Goal: Task Accomplishment & Management: Complete application form

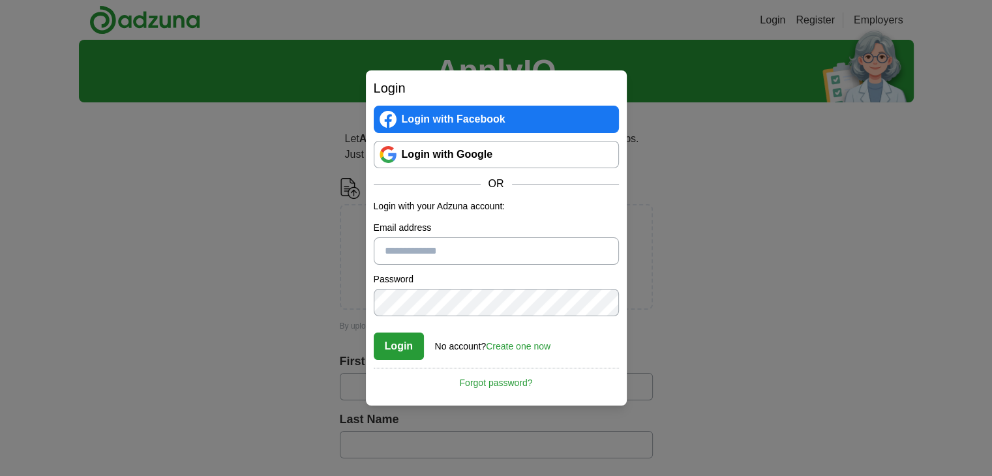
click at [526, 348] on link "Create one now" at bounding box center [518, 346] width 65 height 10
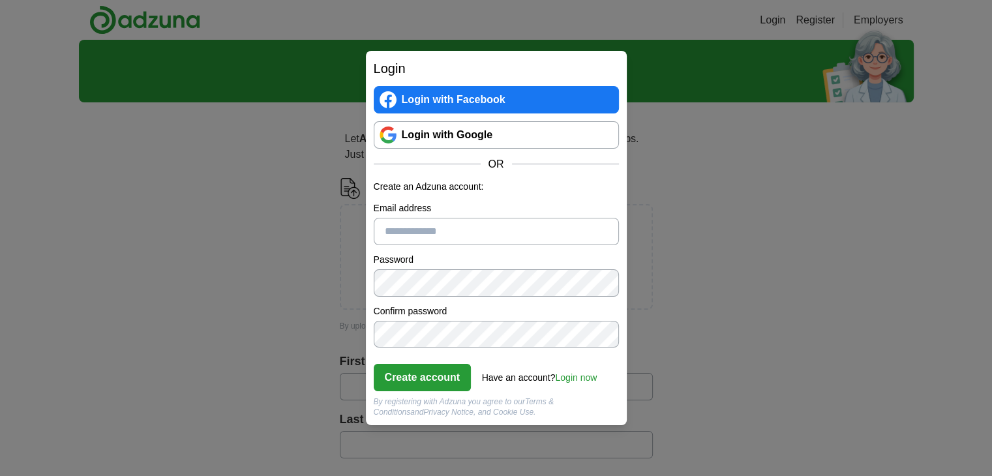
click at [506, 235] on input "Email address" at bounding box center [496, 231] width 245 height 27
type input "**********"
click at [433, 371] on button "Create account" at bounding box center [423, 377] width 98 height 27
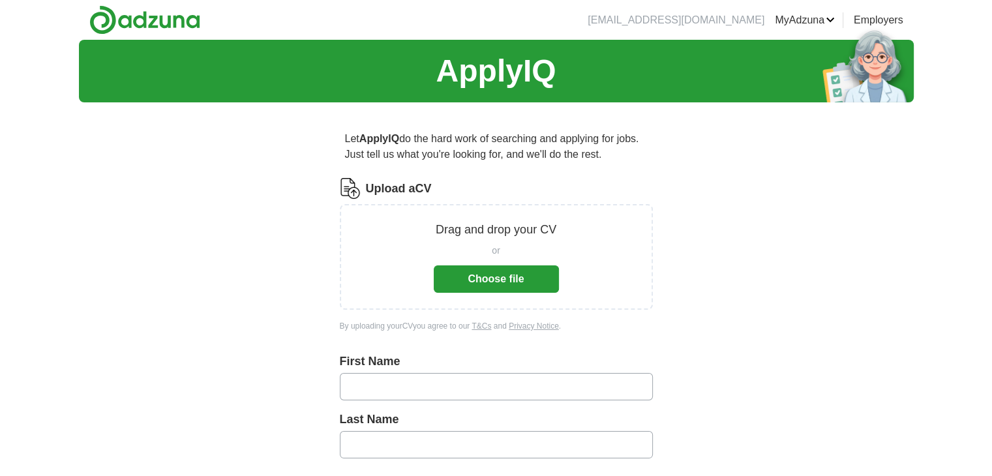
click at [501, 282] on button "Choose file" at bounding box center [496, 279] width 125 height 27
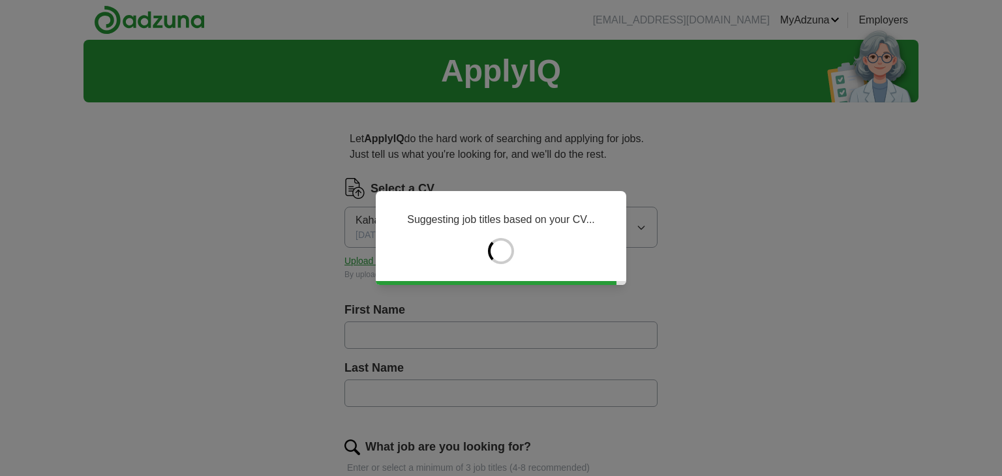
type input "*****"
type input "******"
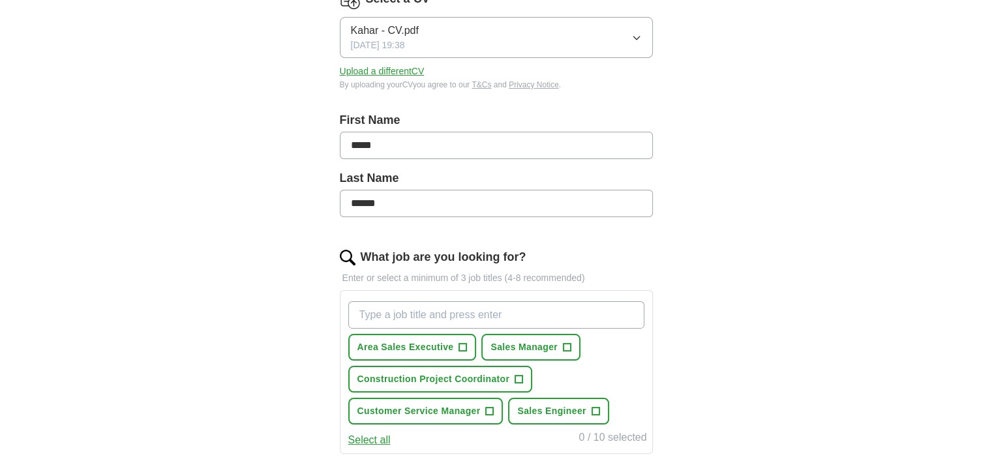
scroll to position [191, 0]
click at [449, 348] on span "Area Sales Executive" at bounding box center [406, 347] width 97 height 14
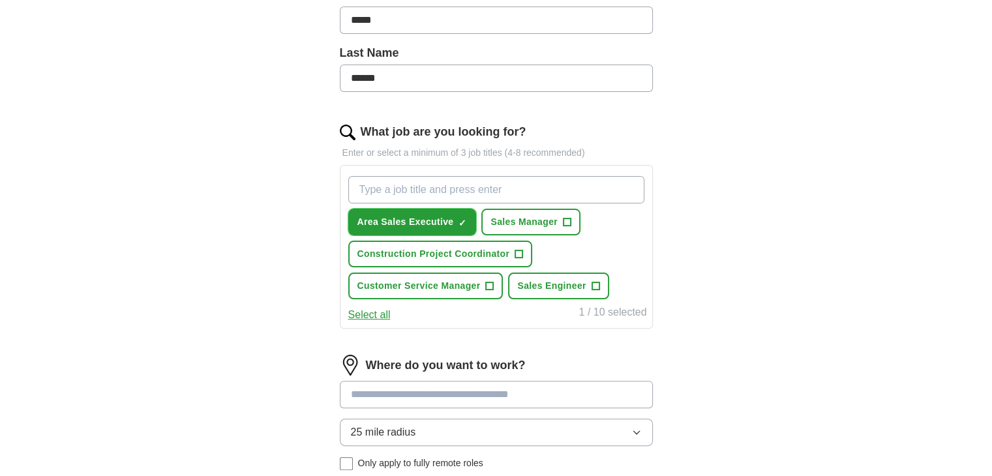
scroll to position [316, 0]
click at [371, 318] on button "Select all" at bounding box center [369, 315] width 42 height 16
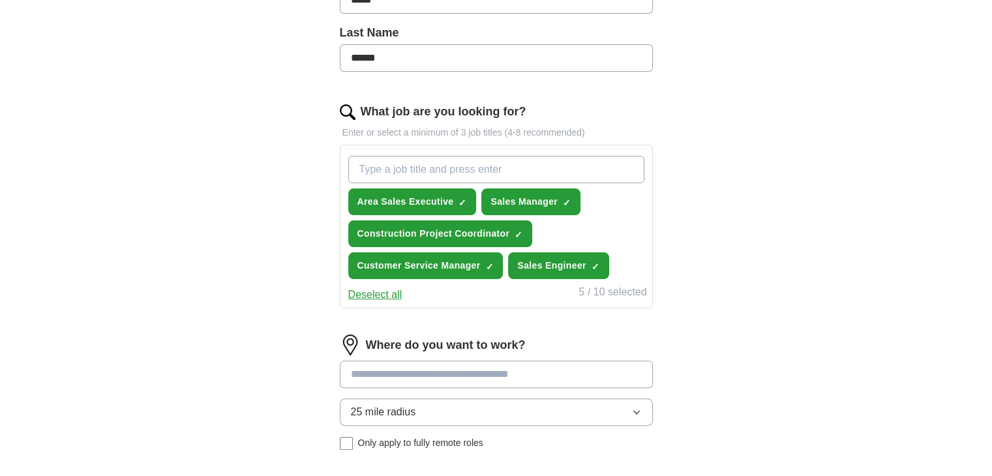
scroll to position [336, 0]
click at [384, 295] on button "Deselect all" at bounding box center [375, 294] width 54 height 16
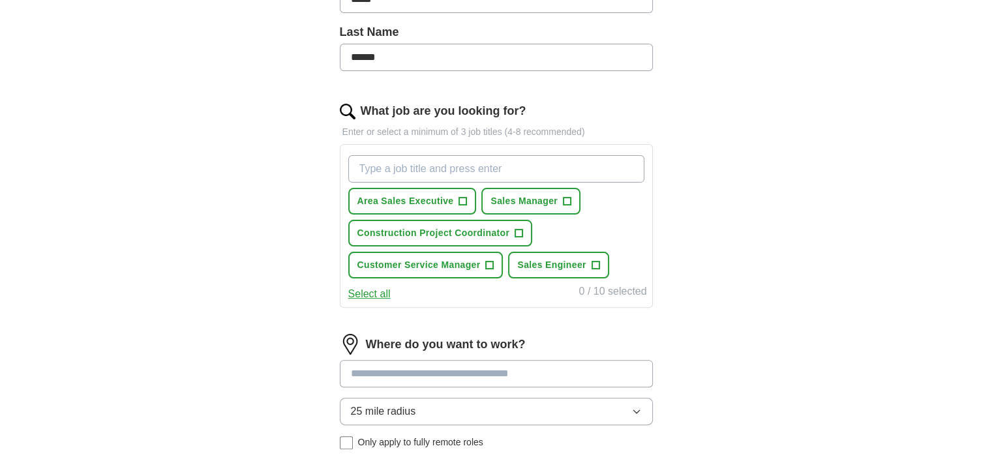
click at [480, 178] on input "What job are you looking for?" at bounding box center [496, 168] width 296 height 27
type input "customer service"
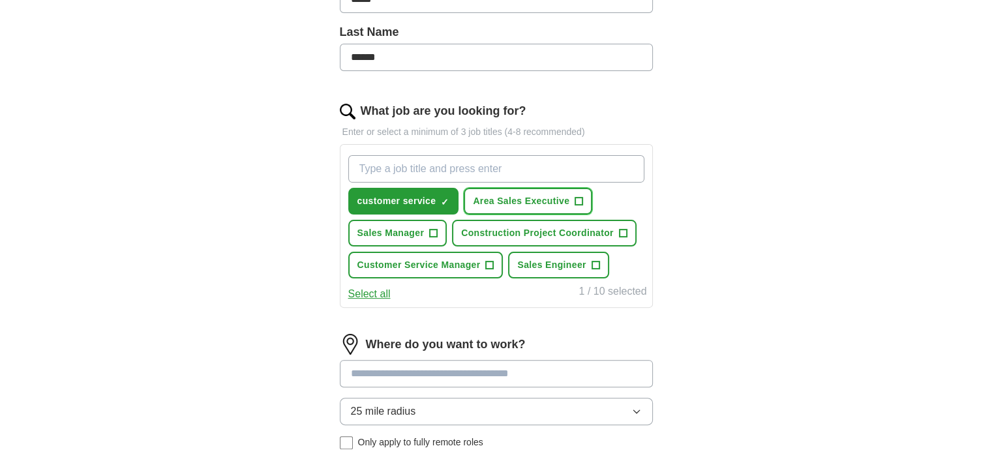
click at [475, 200] on span "Area Sales Executive" at bounding box center [521, 201] width 97 height 14
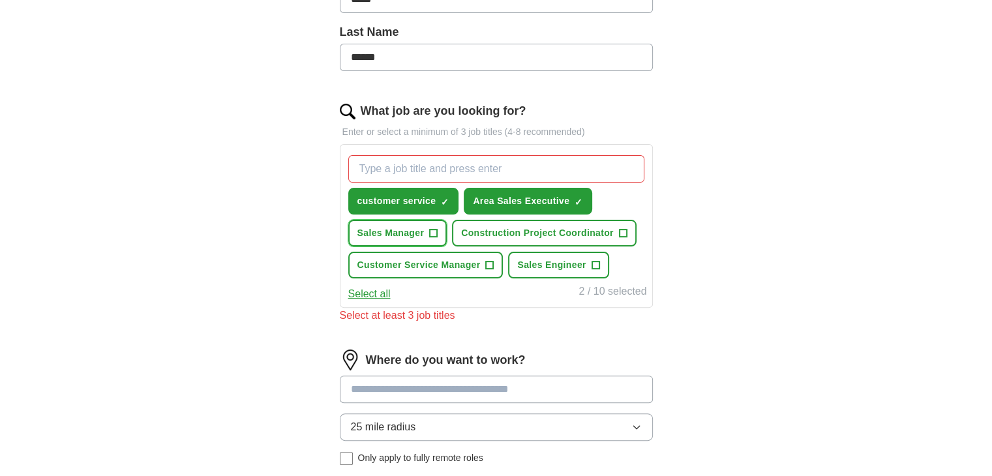
click at [400, 228] on span "Sales Manager" at bounding box center [391, 233] width 67 height 14
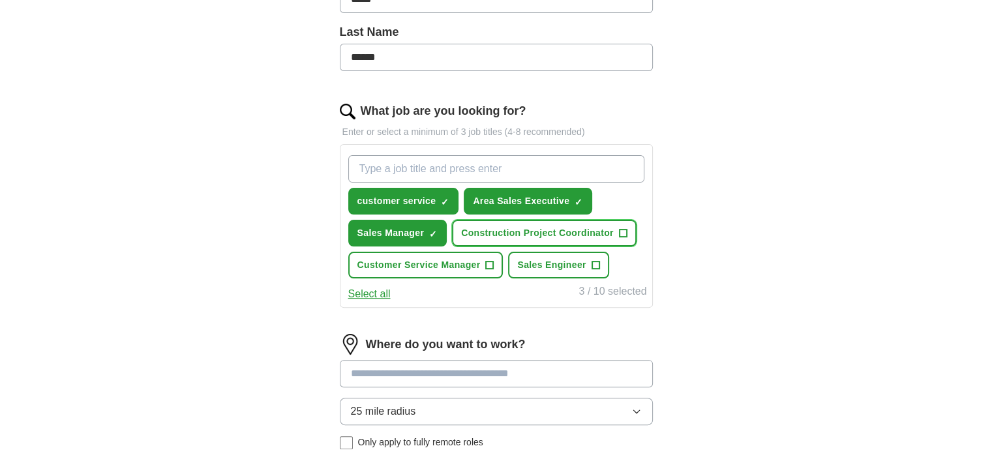
click at [527, 228] on span "Construction Project Coordinator" at bounding box center [537, 233] width 153 height 14
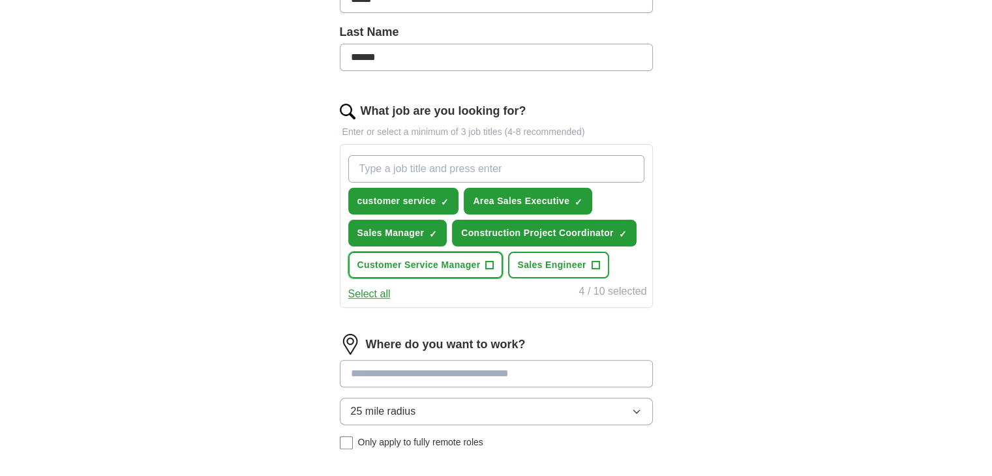
click at [492, 264] on span "+" at bounding box center [490, 265] width 8 height 10
click at [576, 268] on span "Sales Engineer" at bounding box center [551, 265] width 69 height 14
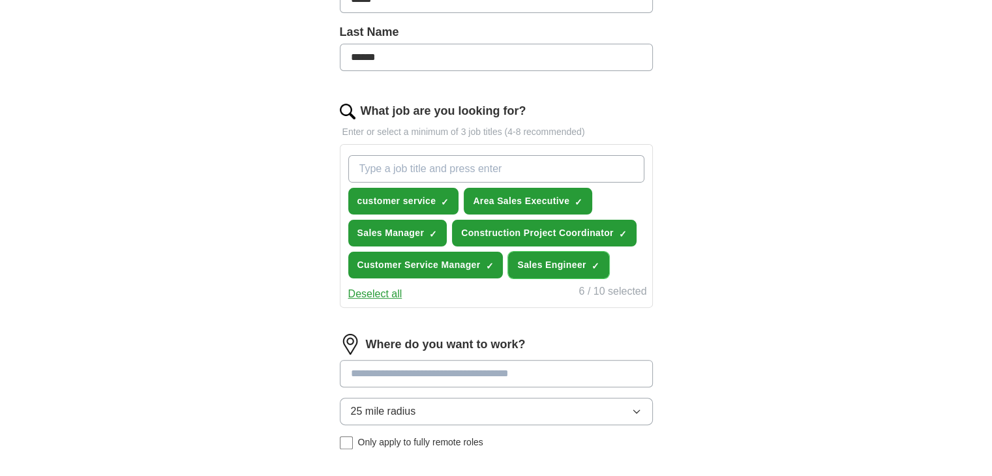
click at [578, 270] on button "Sales Engineer ✓ ×" at bounding box center [558, 265] width 100 height 27
click at [476, 170] on input "What job are you looking for?" at bounding box center [496, 168] width 296 height 27
type input "Sales agent"
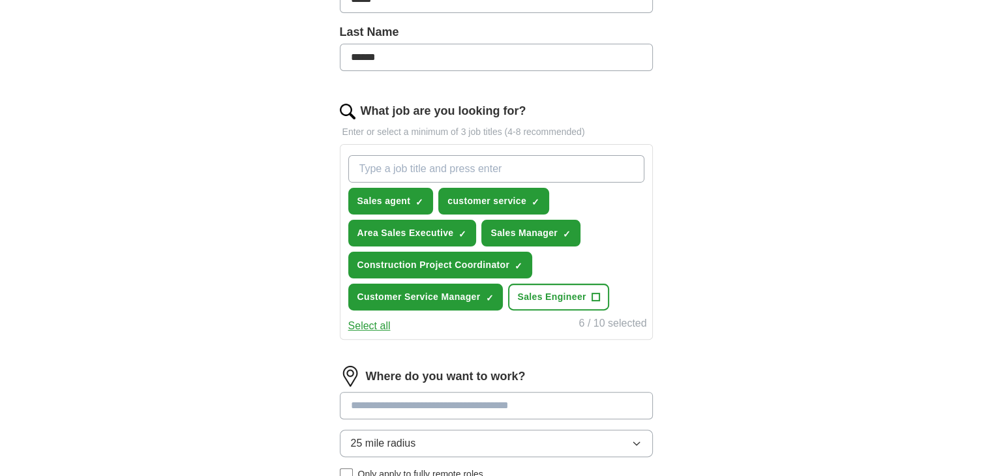
click at [476, 170] on input "What job are you looking for?" at bounding box center [496, 168] width 296 height 27
type input "Admin"
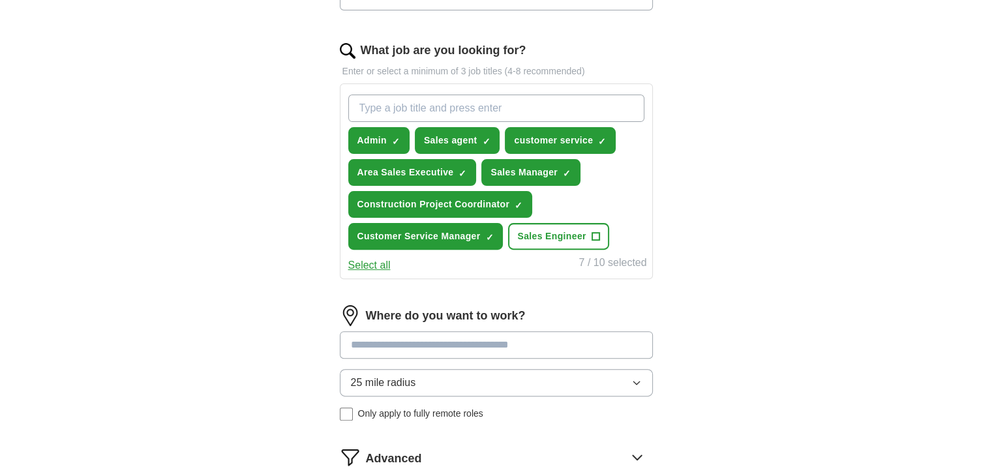
scroll to position [401, 0]
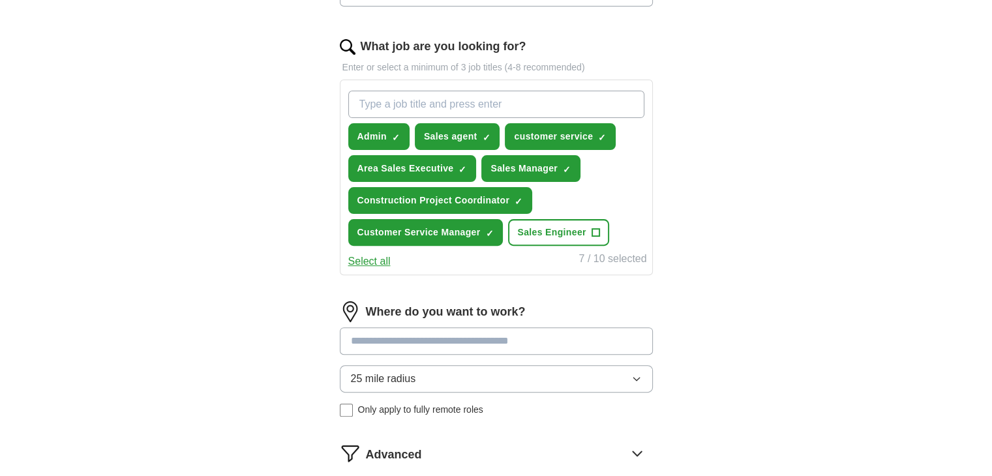
click at [470, 332] on input at bounding box center [496, 341] width 313 height 27
type input "*"
type input "******"
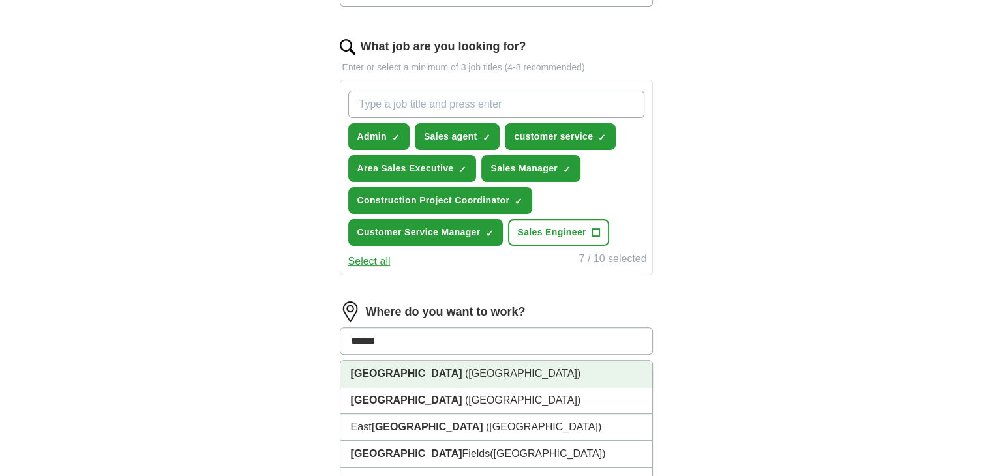
click at [436, 365] on li "[GEOGRAPHIC_DATA] ([GEOGRAPHIC_DATA])" at bounding box center [497, 374] width 312 height 27
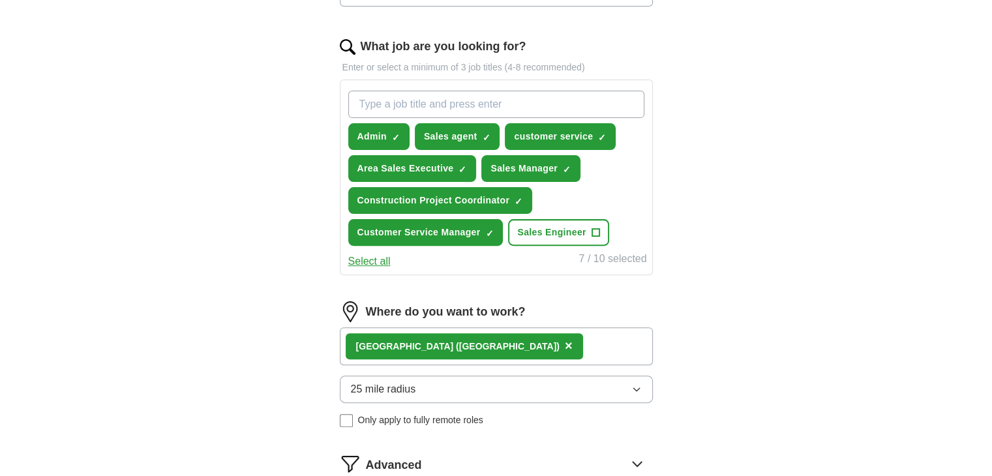
click at [416, 382] on button "25 mile radius" at bounding box center [496, 389] width 313 height 27
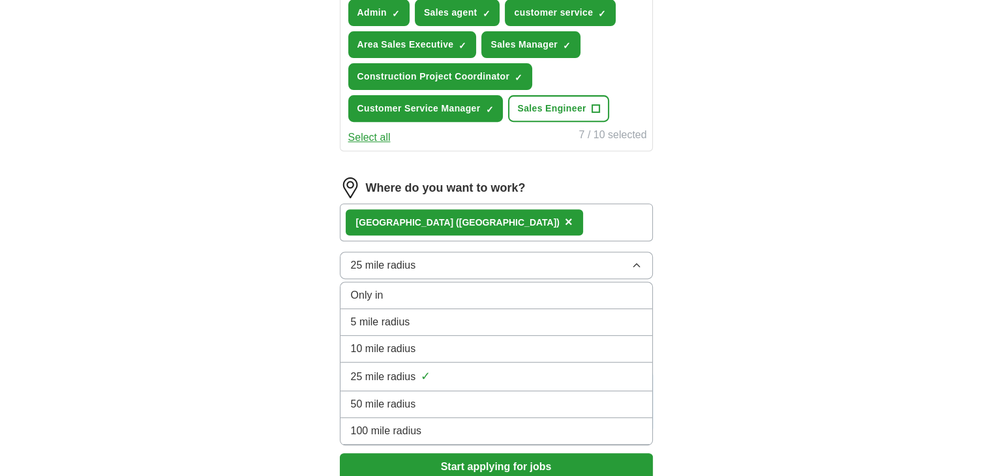
scroll to position [527, 0]
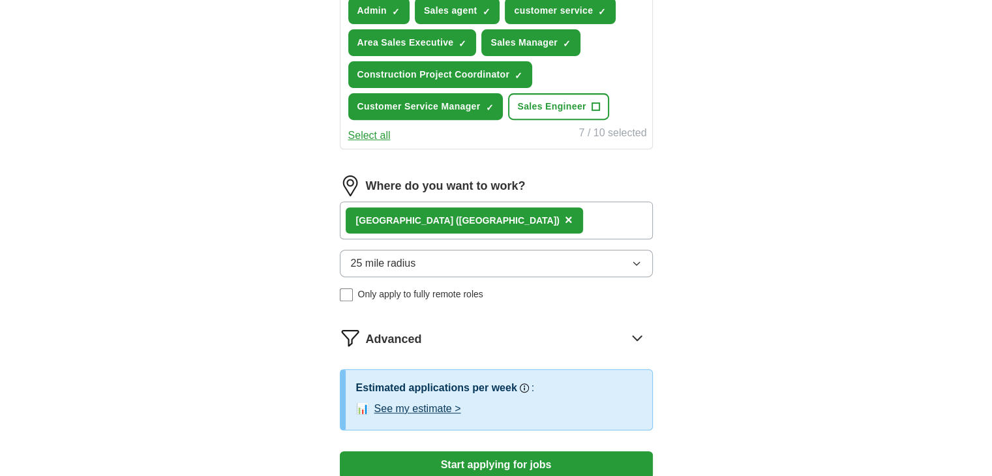
click at [491, 215] on div "[GEOGRAPHIC_DATA] ([GEOGRAPHIC_DATA]) ×" at bounding box center [496, 221] width 313 height 38
click at [458, 215] on div "[GEOGRAPHIC_DATA] ([GEOGRAPHIC_DATA]) ×" at bounding box center [496, 221] width 313 height 38
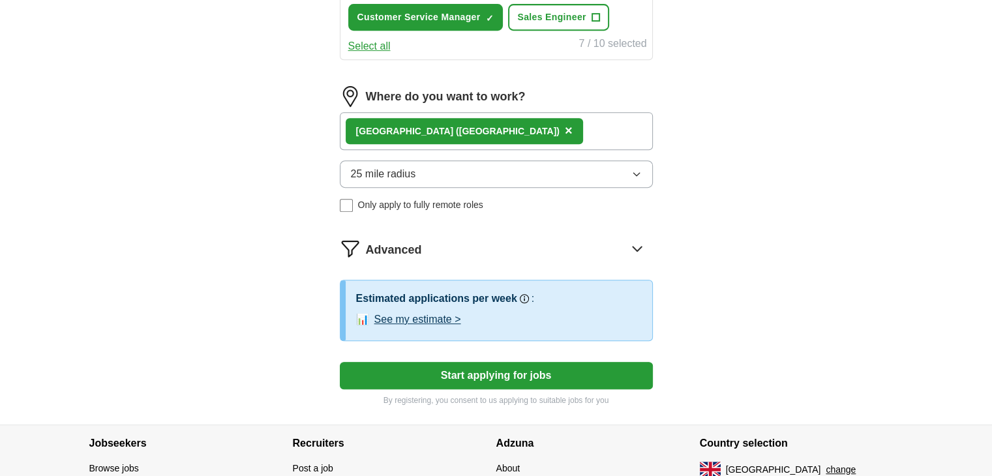
scroll to position [617, 0]
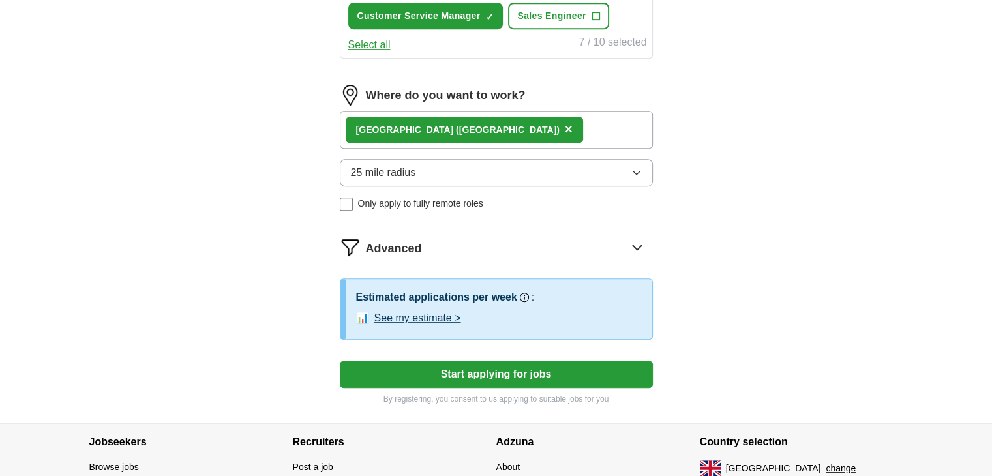
click at [423, 241] on div "Advanced" at bounding box center [509, 247] width 287 height 21
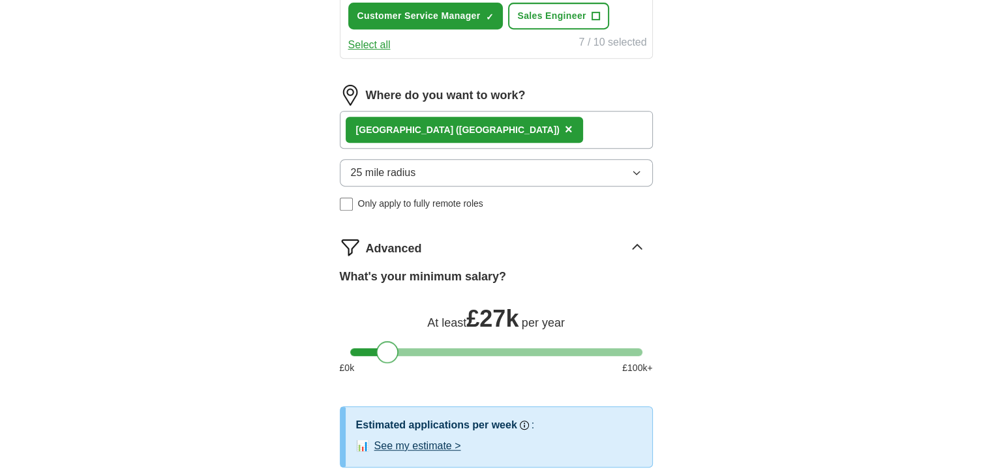
drag, startPoint x: 360, startPoint y: 358, endPoint x: 386, endPoint y: 351, distance: 26.9
click at [386, 351] on div at bounding box center [387, 352] width 22 height 22
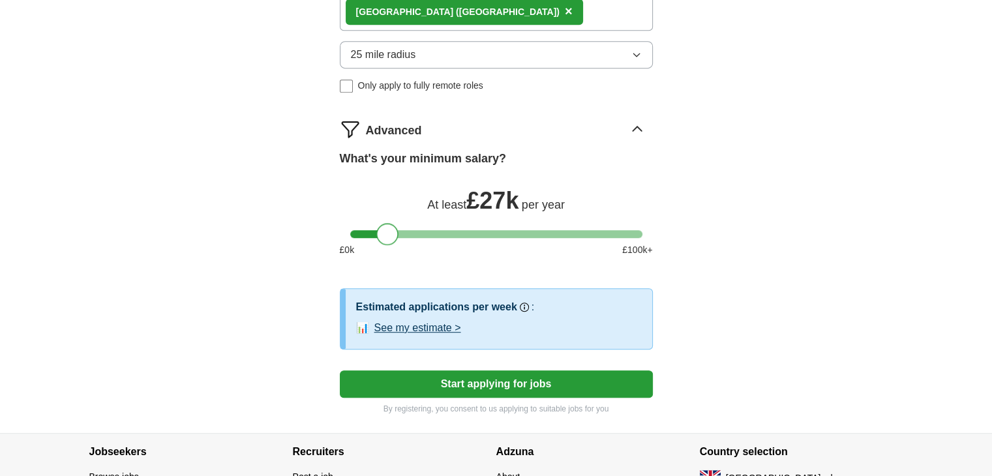
scroll to position [738, 0]
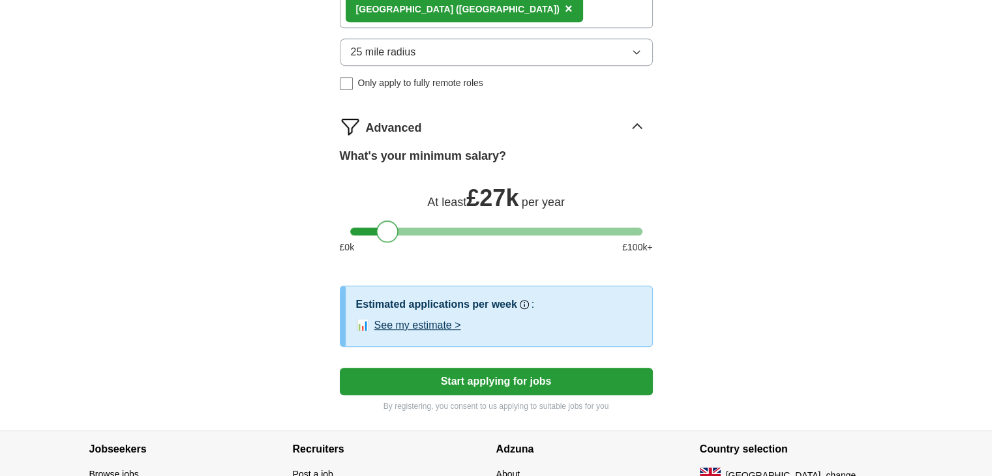
click at [378, 379] on button "Start applying for jobs" at bounding box center [496, 381] width 313 height 27
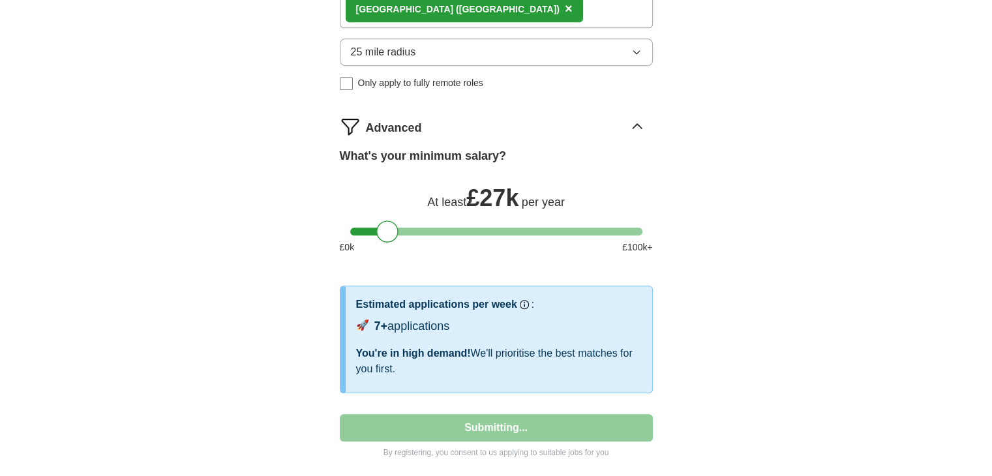
select select "**"
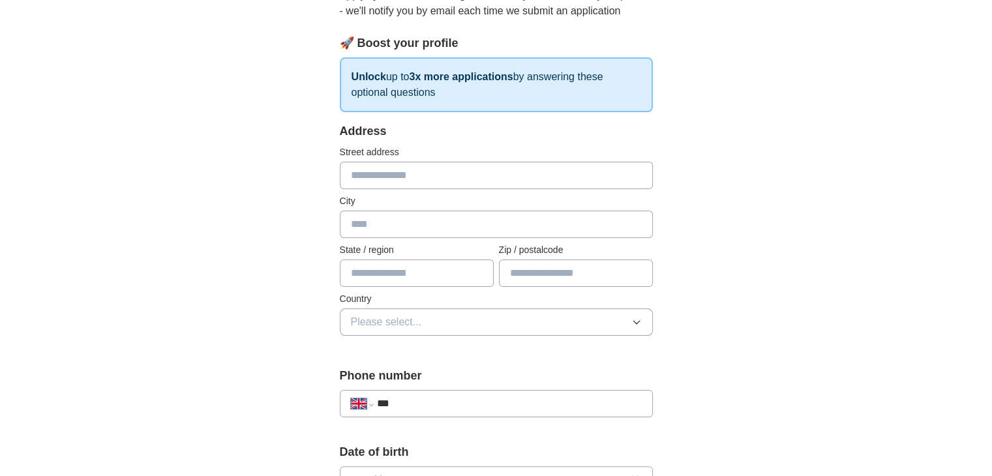
scroll to position [0, 0]
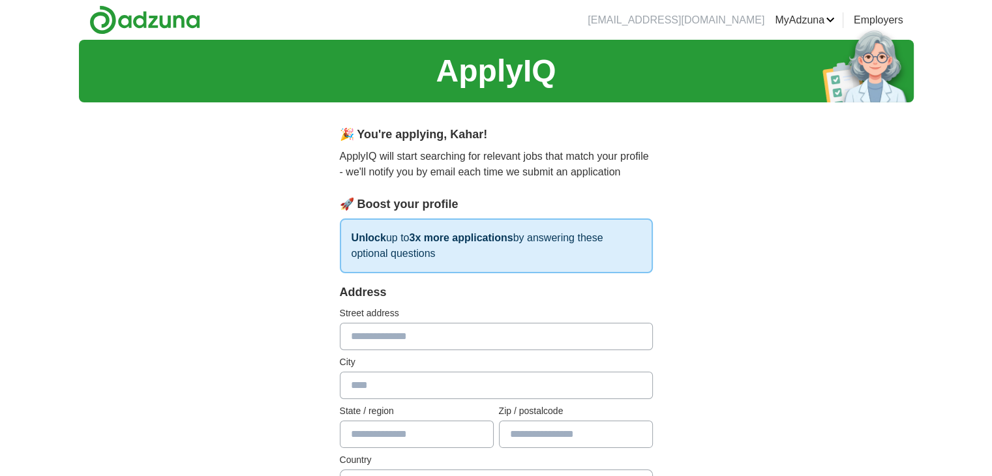
click at [433, 335] on input "text" at bounding box center [496, 336] width 313 height 27
type input "**********"
type input "******"
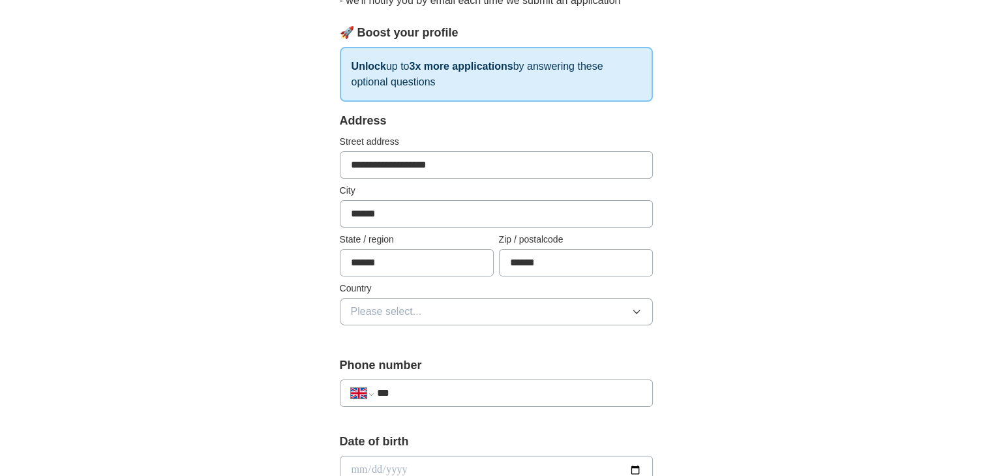
scroll to position [175, 0]
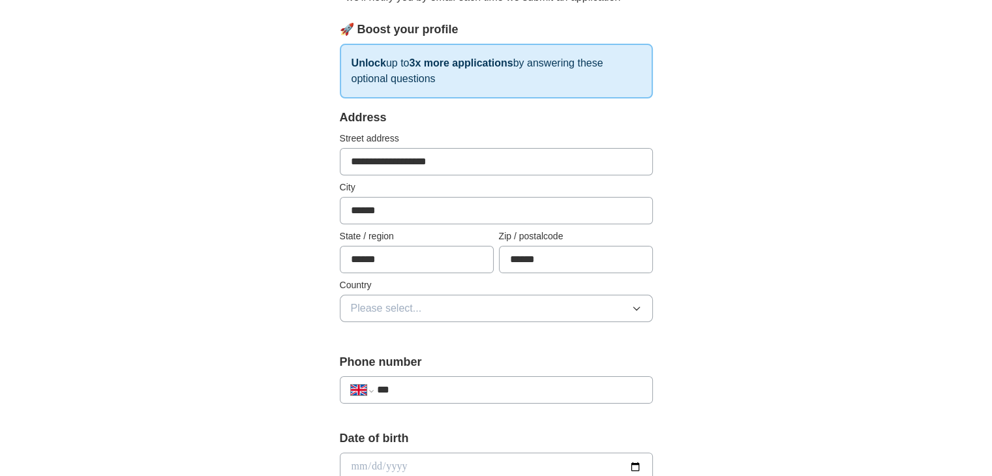
type input "******"
click at [412, 311] on span "Please select..." at bounding box center [386, 309] width 71 height 16
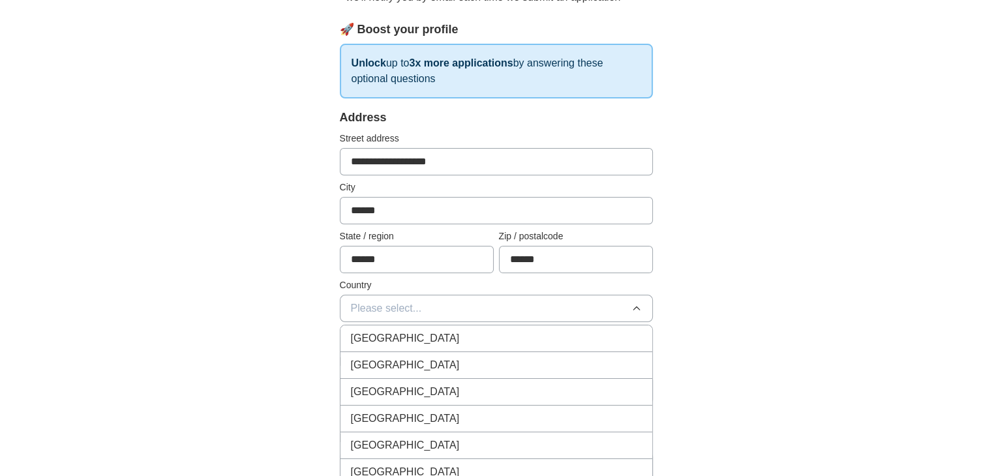
click at [388, 337] on span "[GEOGRAPHIC_DATA]" at bounding box center [405, 339] width 109 height 16
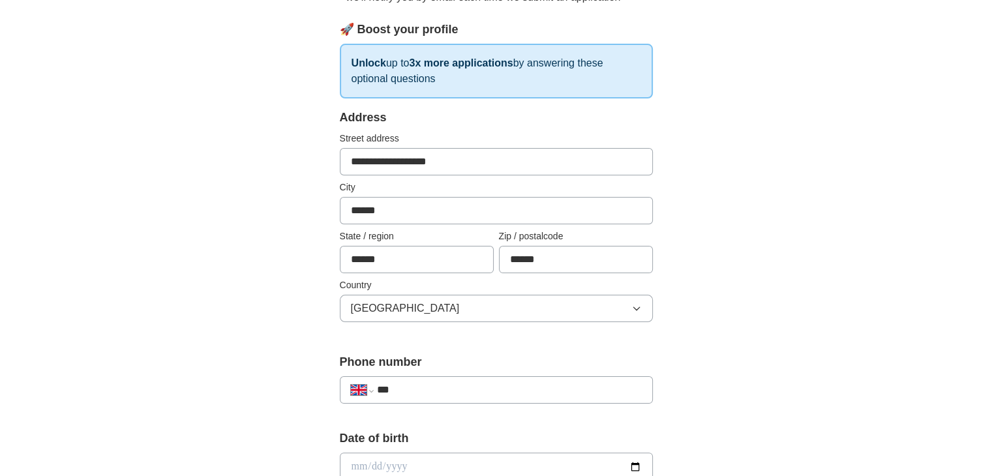
scroll to position [248, 0]
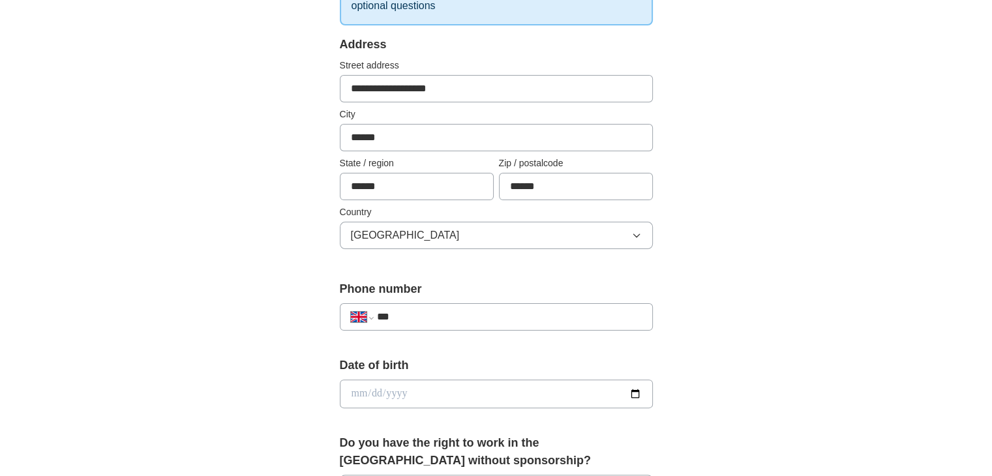
click at [425, 320] on input "***" at bounding box center [508, 317] width 265 height 16
type input "**********"
click at [390, 392] on input "date" at bounding box center [496, 394] width 313 height 29
click at [355, 393] on input "date" at bounding box center [496, 394] width 313 height 29
type input "**********"
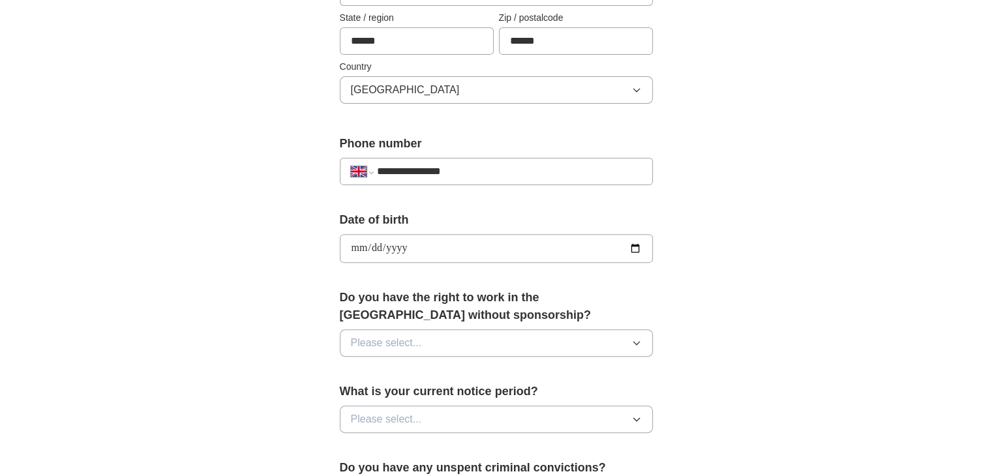
scroll to position [395, 0]
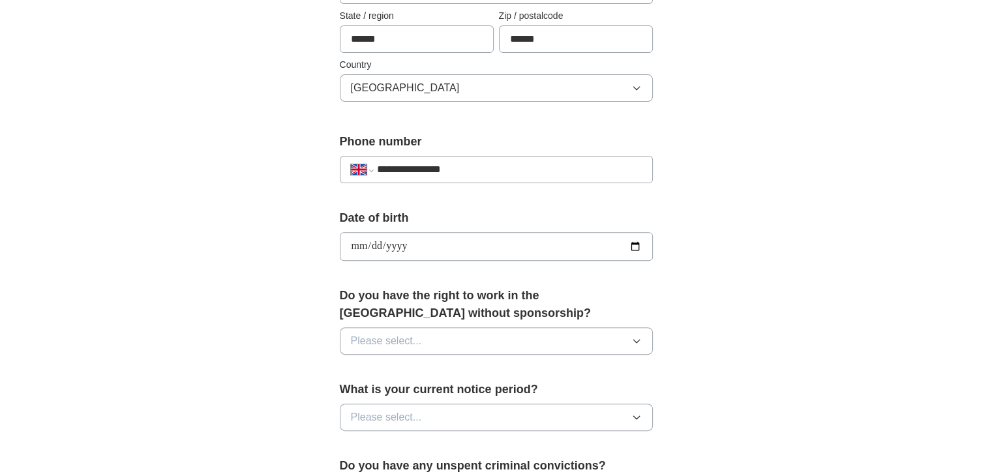
click at [407, 348] on button "Please select..." at bounding box center [496, 341] width 313 height 27
click at [384, 364] on div "Yes" at bounding box center [496, 371] width 291 height 16
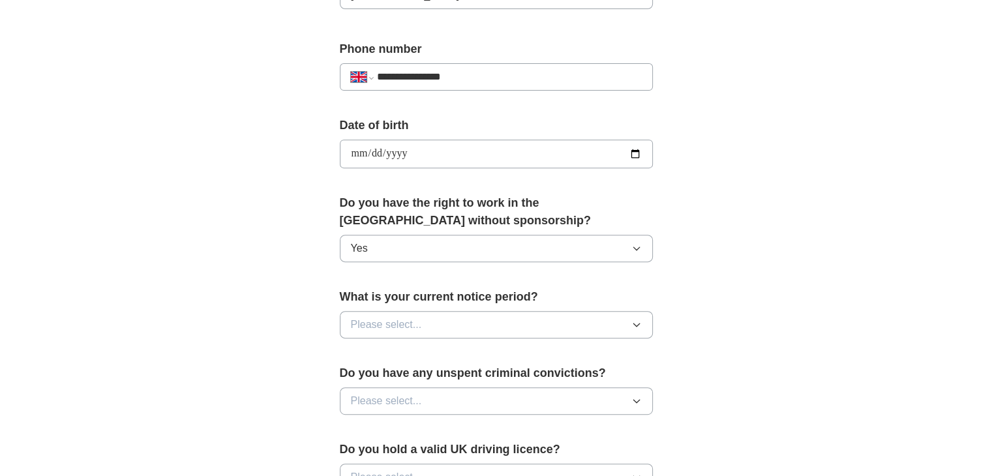
scroll to position [489, 0]
click at [415, 319] on span "Please select..." at bounding box center [386, 324] width 71 height 16
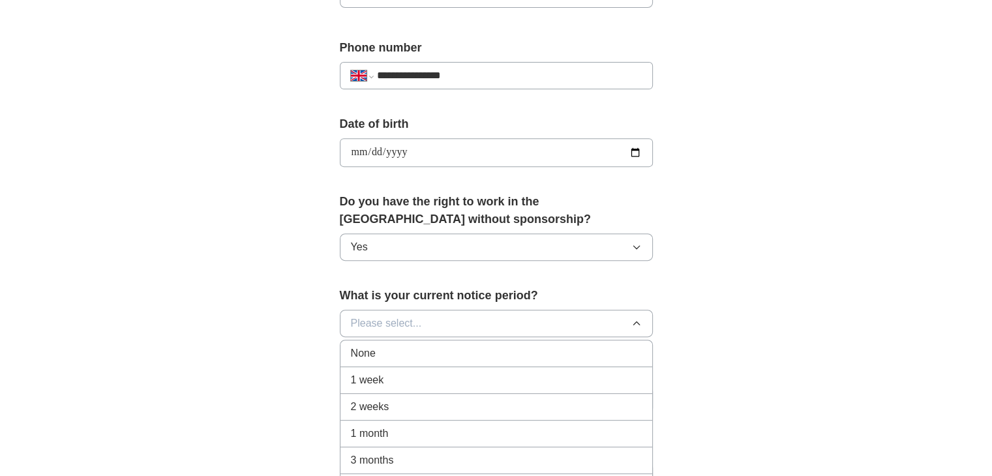
click at [386, 346] on div "None" at bounding box center [496, 354] width 291 height 16
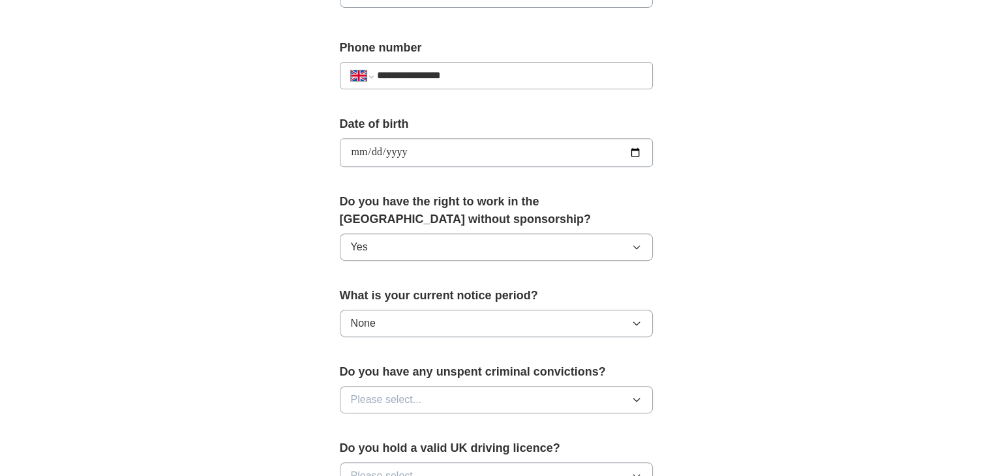
scroll to position [599, 0]
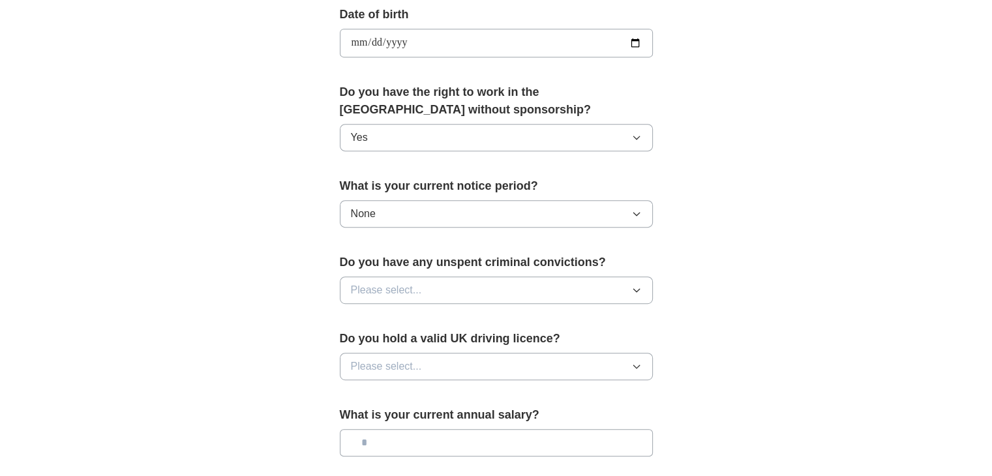
click at [446, 293] on button "Please select..." at bounding box center [496, 290] width 313 height 27
click at [397, 341] on div "No" at bounding box center [496, 347] width 291 height 16
click at [388, 359] on span "Please select..." at bounding box center [386, 367] width 71 height 16
click at [373, 389] on div "Yes" at bounding box center [496, 397] width 291 height 16
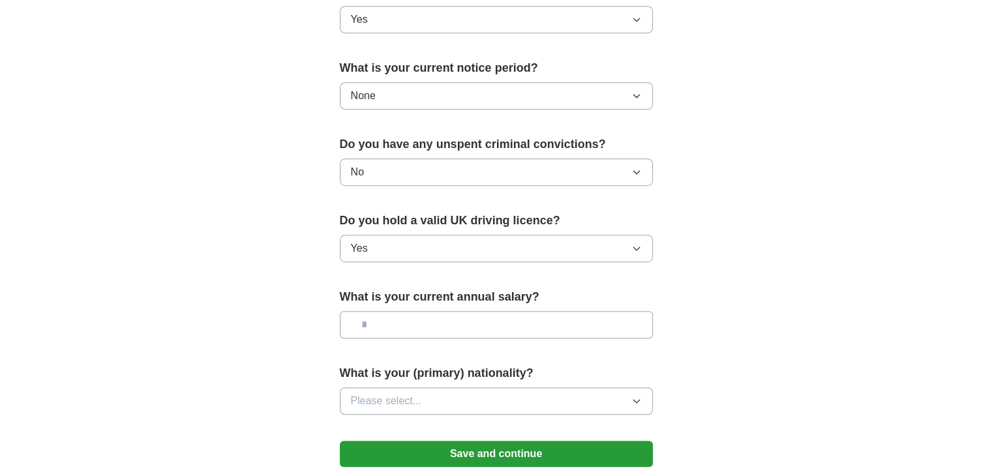
scroll to position [719, 0]
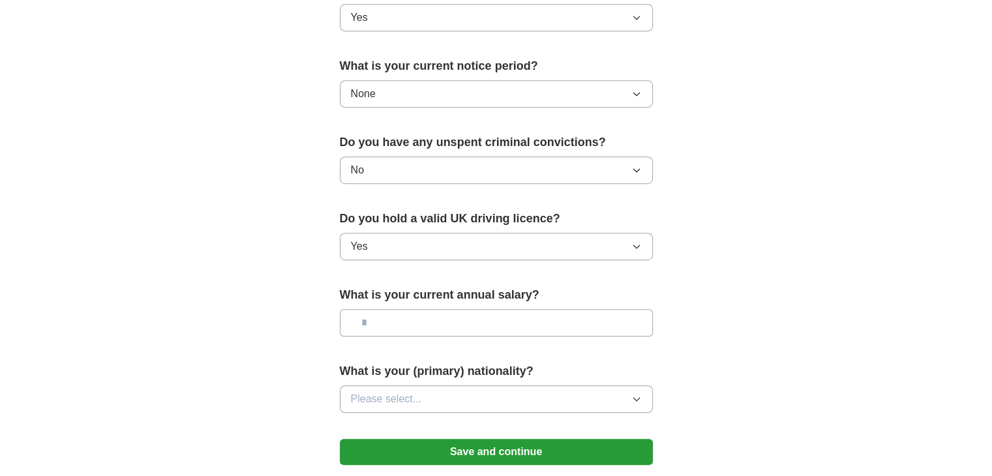
click at [424, 322] on input "text" at bounding box center [496, 322] width 313 height 27
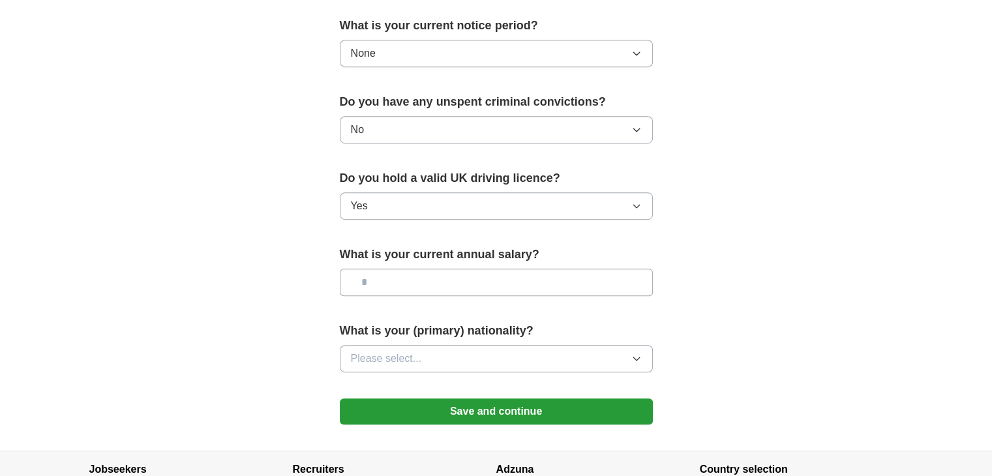
scroll to position [767, 0]
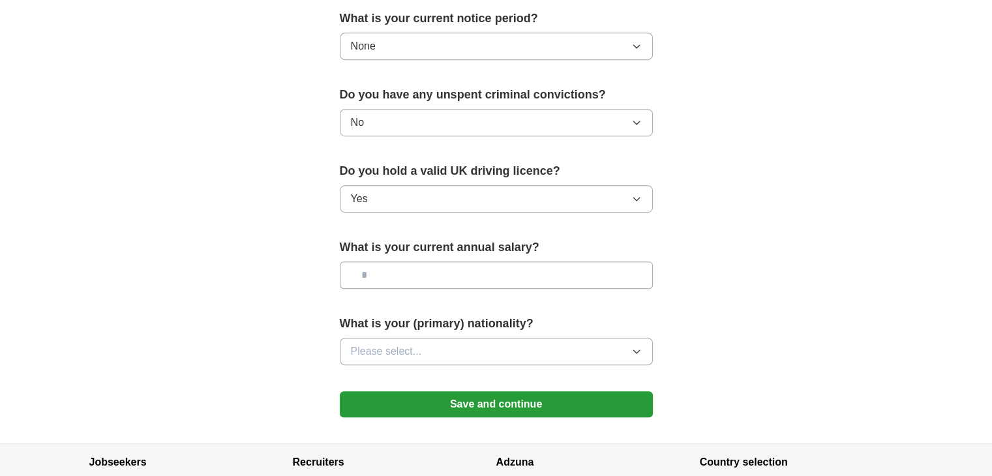
click at [410, 344] on span "Please select..." at bounding box center [386, 352] width 71 height 16
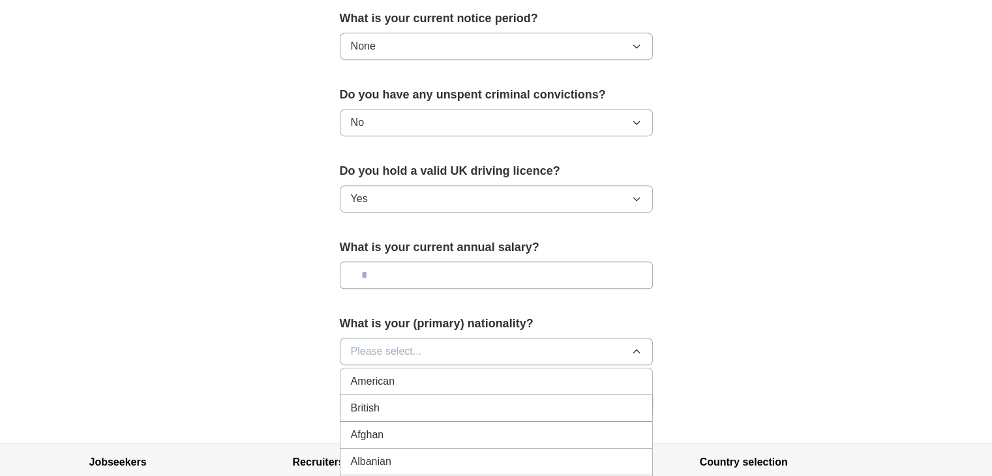
click at [390, 408] on div "British" at bounding box center [496, 409] width 291 height 16
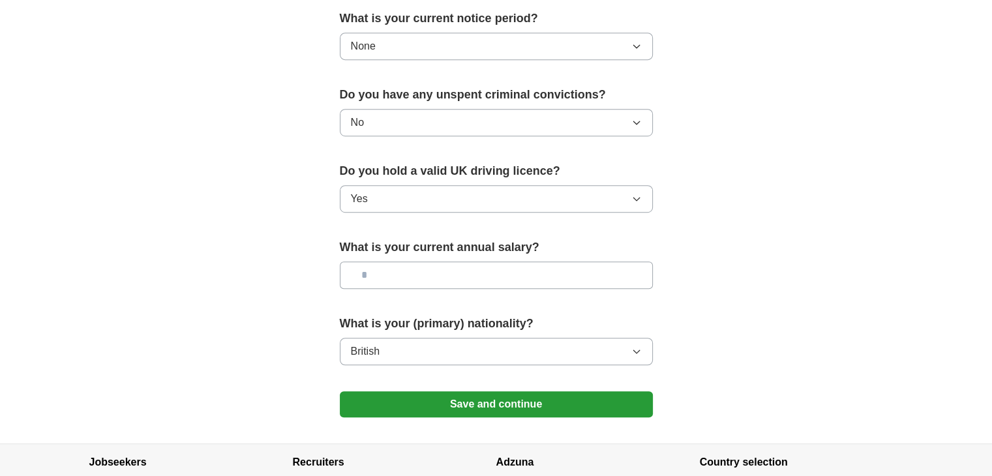
click at [407, 408] on button "Save and continue" at bounding box center [496, 405] width 313 height 26
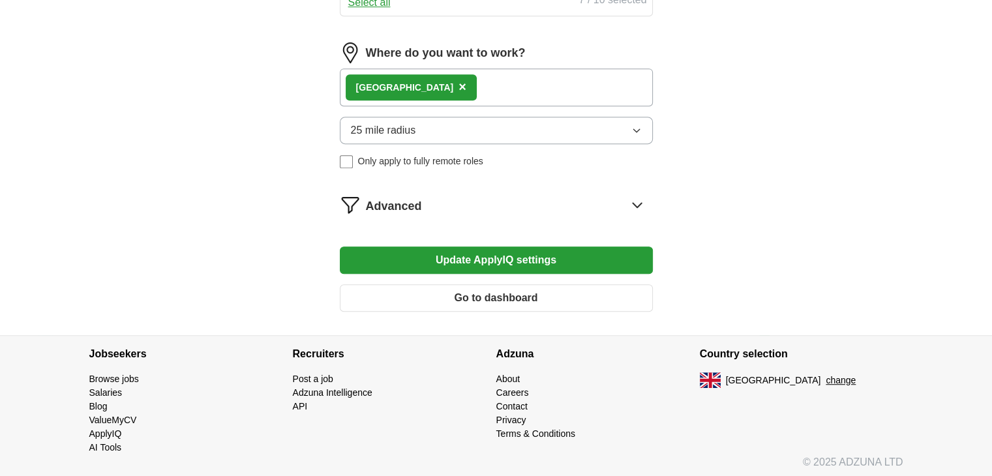
scroll to position [691, 0]
click at [448, 251] on button "Update ApplyIQ settings" at bounding box center [496, 260] width 313 height 27
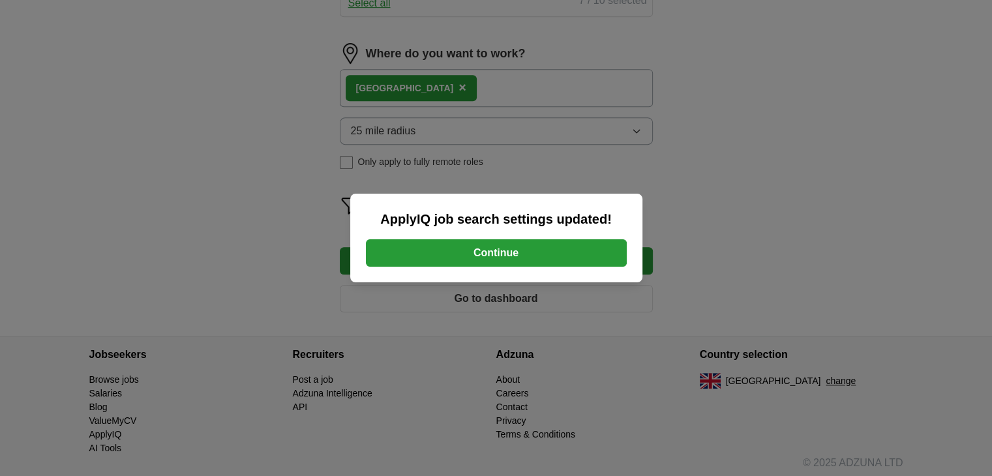
click at [448, 249] on button "Continue" at bounding box center [496, 252] width 261 height 27
